Goal: Book appointment/travel/reservation

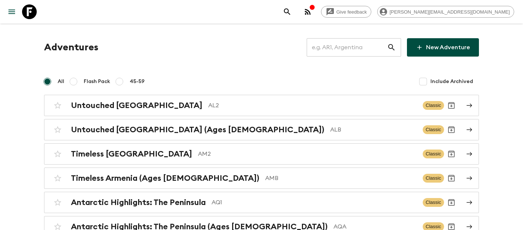
click at [359, 46] on input "text" at bounding box center [347, 47] width 80 height 21
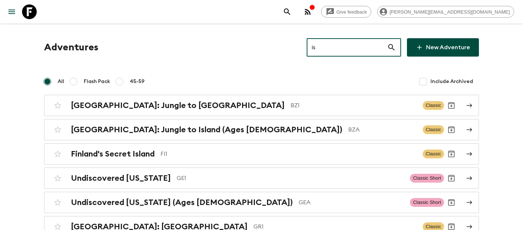
type input "is1"
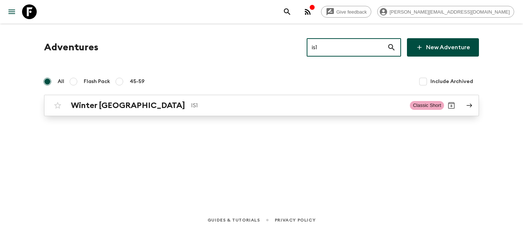
click at [118, 101] on h2 "Winter [GEOGRAPHIC_DATA]" at bounding box center [128, 106] width 114 height 10
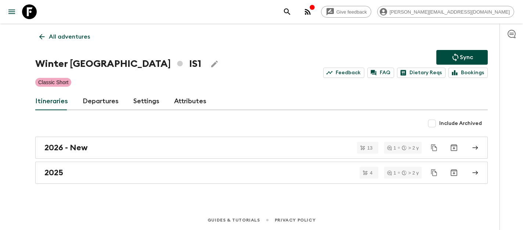
click at [62, 32] on p "All adventures" at bounding box center [69, 36] width 41 height 9
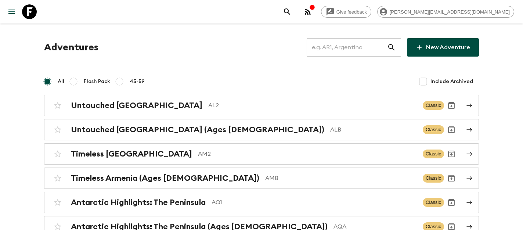
click at [339, 48] on input "text" at bounding box center [347, 47] width 80 height 21
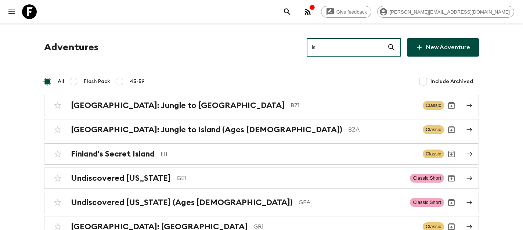
type input "is2"
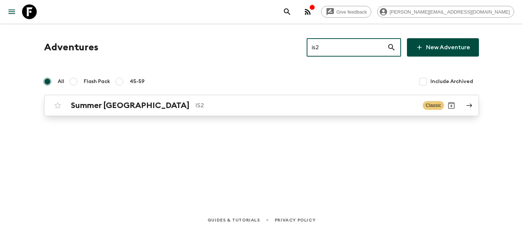
click at [107, 108] on h2 "Summer [GEOGRAPHIC_DATA]" at bounding box center [130, 106] width 119 height 10
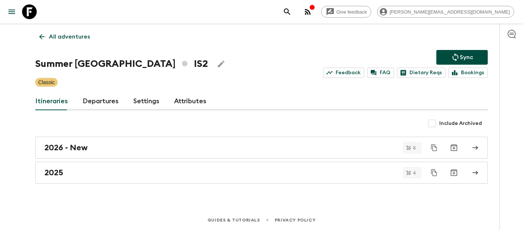
click at [103, 103] on link "Departures" at bounding box center [101, 102] width 36 height 18
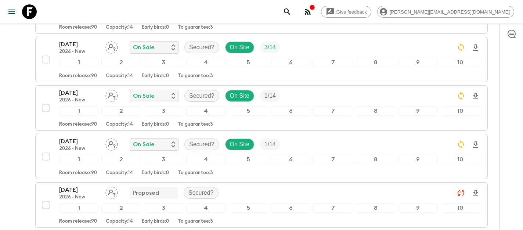
scroll to position [1129, 0]
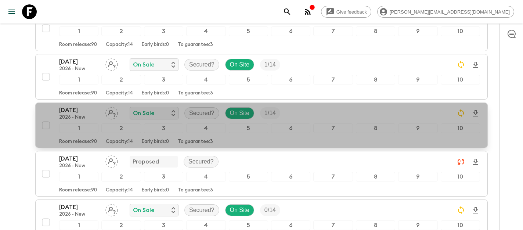
click at [81, 110] on p "[DATE]" at bounding box center [79, 110] width 40 height 9
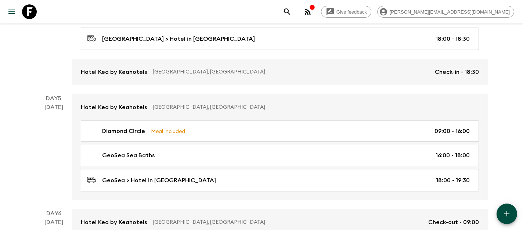
scroll to position [835, 0]
